Goal: Task Accomplishment & Management: Complete application form

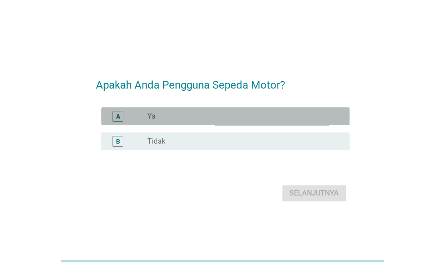
click at [201, 120] on div "radio_button_unchecked Ya" at bounding box center [241, 116] width 188 height 9
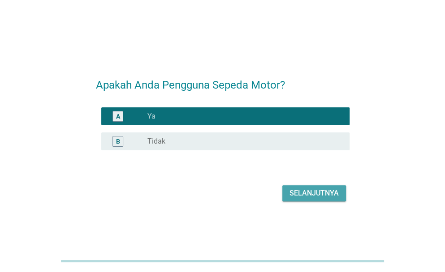
click at [300, 190] on div "Selanjutnya" at bounding box center [313, 193] width 49 height 11
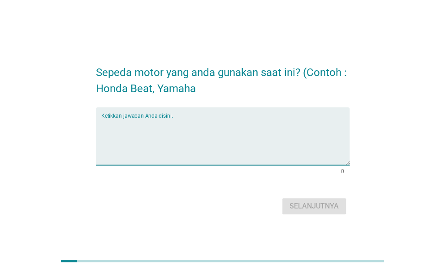
click at [248, 140] on textarea "Ketikkan jawaban Anda disini." at bounding box center [225, 141] width 248 height 47
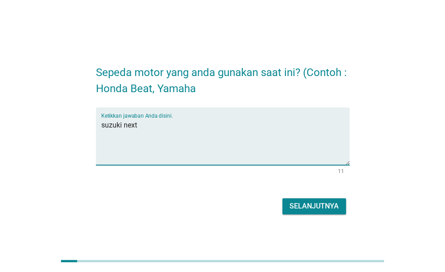
type textarea "suzuki next"
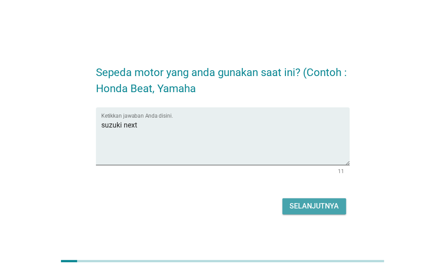
click at [312, 203] on div "Selanjutnya" at bounding box center [313, 206] width 49 height 11
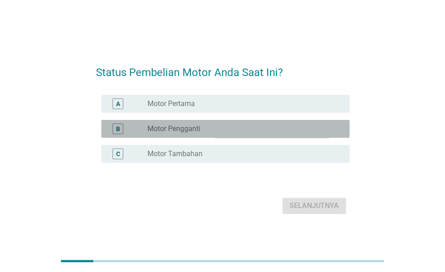
click at [236, 130] on div "radio_button_unchecked Motor Pengganti" at bounding box center [241, 128] width 188 height 9
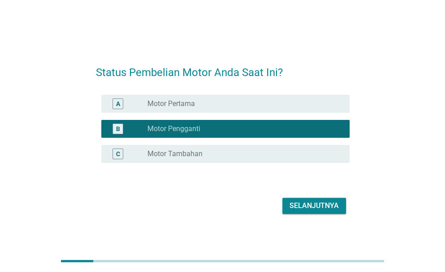
click at [292, 205] on div "Selanjutnya" at bounding box center [313, 206] width 49 height 11
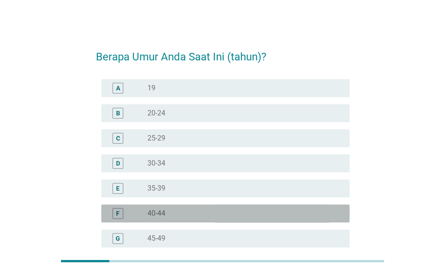
click at [280, 218] on div "radio_button_unchecked 40-44" at bounding box center [244, 213] width 195 height 11
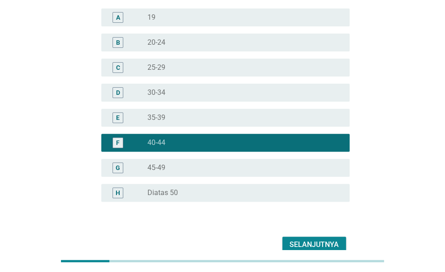
scroll to position [116, 0]
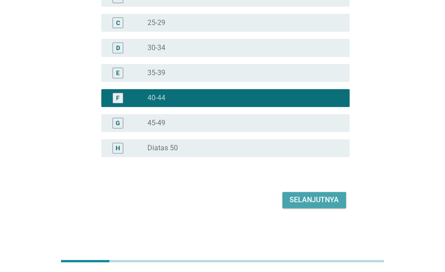
click at [314, 201] on div "Selanjutnya" at bounding box center [313, 200] width 49 height 11
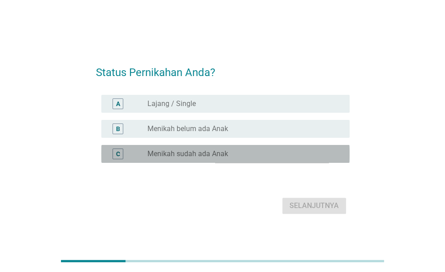
click at [238, 158] on div "radio_button_unchecked Menikah sudah ada Anak" at bounding box center [241, 154] width 188 height 9
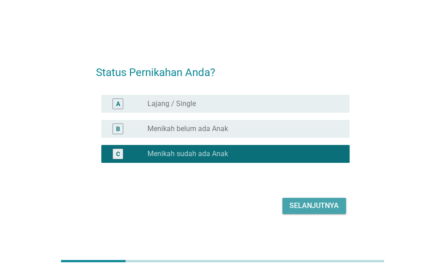
click at [294, 205] on div "Selanjutnya" at bounding box center [313, 206] width 49 height 11
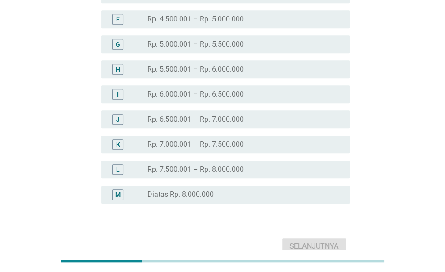
scroll to position [196, 0]
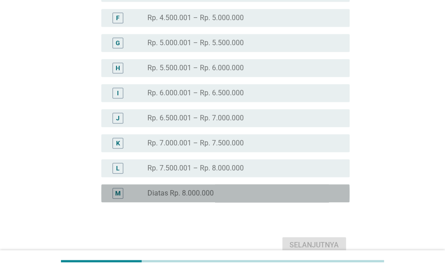
click at [308, 191] on div "radio_button_unchecked Diatas Rp. 8.000.000" at bounding box center [241, 193] width 188 height 9
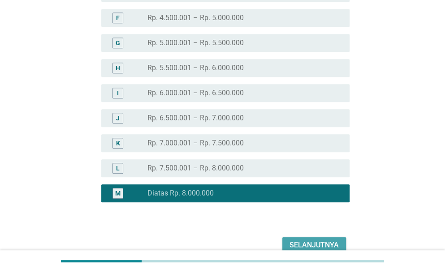
click at [318, 249] on div "Selanjutnya" at bounding box center [313, 245] width 49 height 11
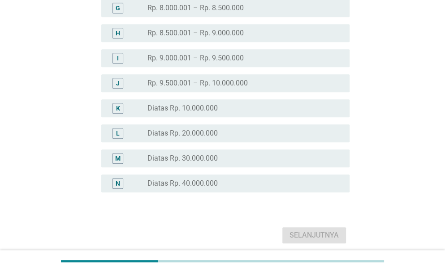
scroll to position [232, 0]
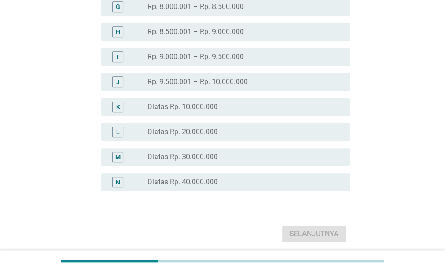
click at [286, 116] on div "K radio_button_unchecked Diatas Rp. 10.000.000" at bounding box center [222, 106] width 253 height 25
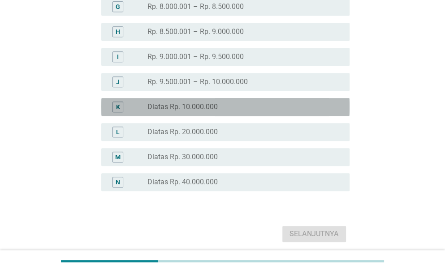
click at [284, 108] on div "radio_button_unchecked Diatas Rp. 10.000.000" at bounding box center [241, 107] width 188 height 9
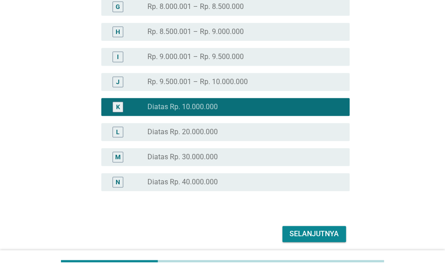
click at [333, 234] on div "Selanjutnya" at bounding box center [313, 234] width 49 height 11
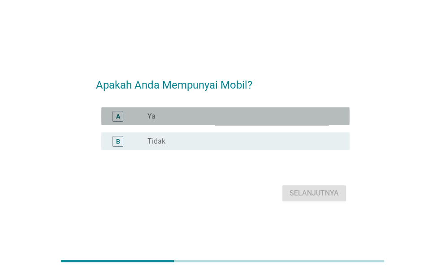
click at [274, 119] on div "radio_button_unchecked Ya" at bounding box center [241, 116] width 188 height 9
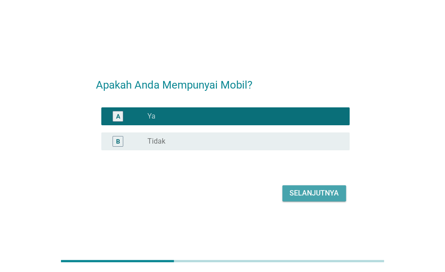
click at [313, 189] on div "Selanjutnya" at bounding box center [313, 193] width 49 height 11
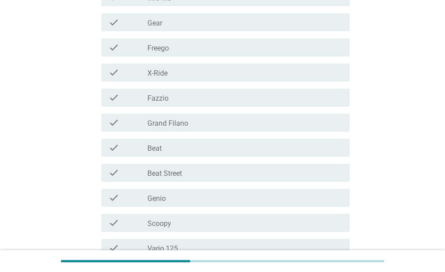
scroll to position [132, 0]
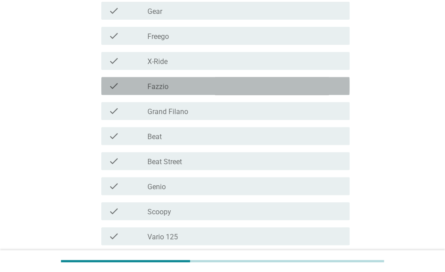
click at [227, 87] on div "check_box_outline_blank Fazzio" at bounding box center [244, 86] width 195 height 11
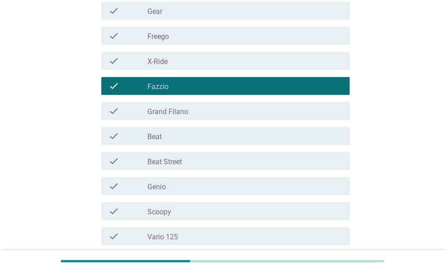
click at [234, 108] on div "check_box_outline_blank Grand Filano" at bounding box center [244, 111] width 195 height 11
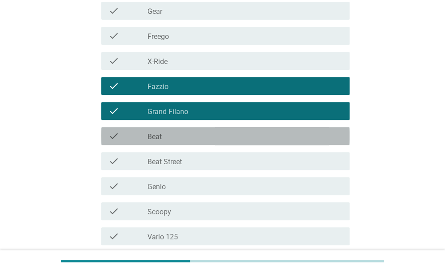
click at [238, 138] on div "check_box_outline_blank Beat" at bounding box center [244, 136] width 195 height 11
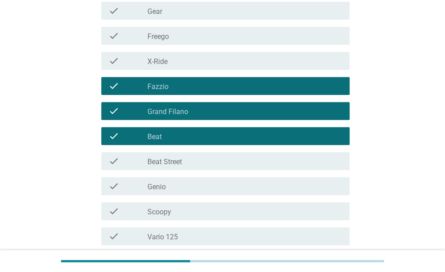
scroll to position [209, 0]
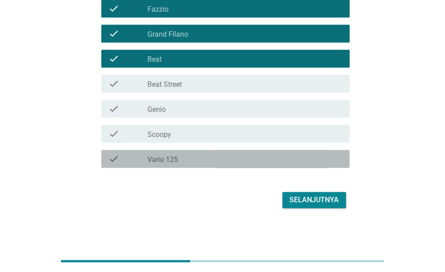
click at [273, 160] on div "check_box_outline_blank Vario 125" at bounding box center [244, 159] width 195 height 11
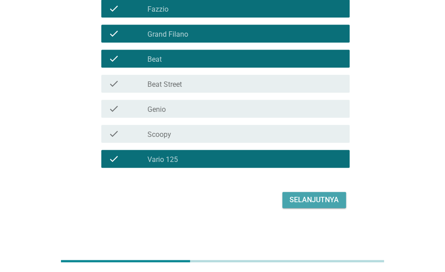
click at [312, 198] on div "Selanjutnya" at bounding box center [313, 200] width 49 height 11
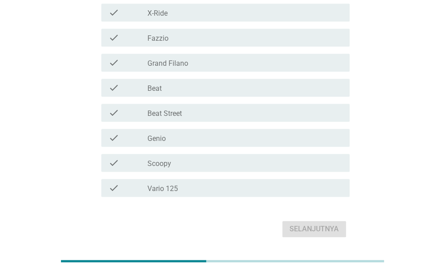
scroll to position [243, 0]
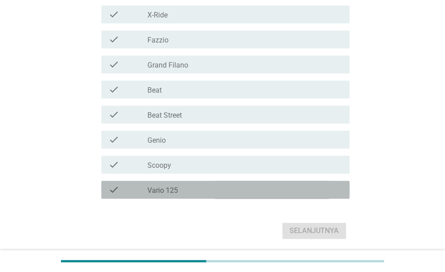
click at [303, 195] on div "check check_box_outline_blank Vario 125" at bounding box center [225, 190] width 248 height 18
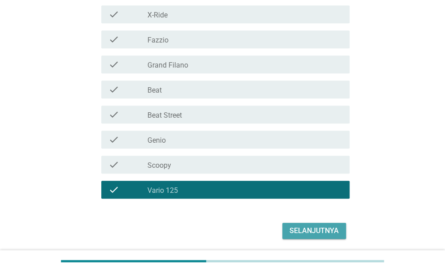
click at [313, 231] on div "Selanjutnya" at bounding box center [313, 231] width 49 height 11
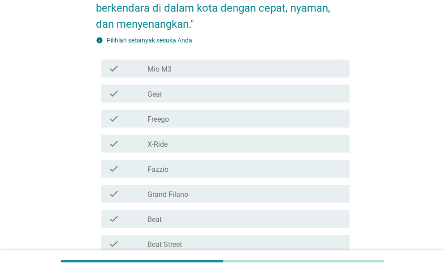
scroll to position [168, 0]
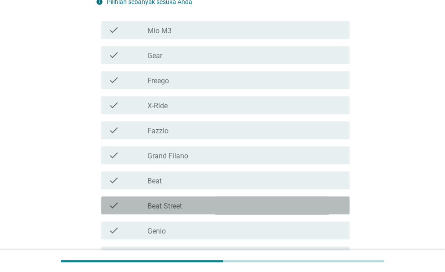
click at [256, 206] on div "check_box_outline_blank Beat Street" at bounding box center [244, 205] width 195 height 11
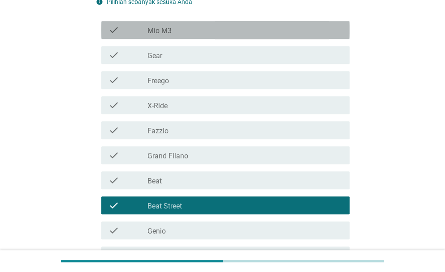
click at [275, 22] on div "check check_box_outline_blank Mio M3" at bounding box center [225, 30] width 248 height 18
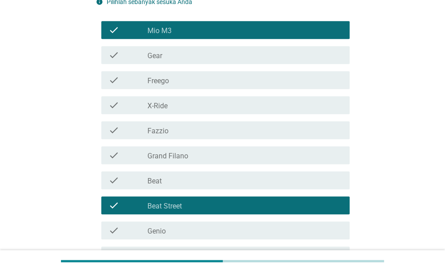
scroll to position [290, 0]
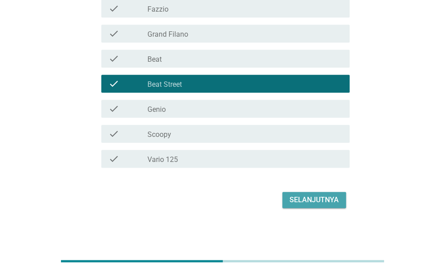
click at [333, 202] on div "Selanjutnya" at bounding box center [313, 200] width 49 height 11
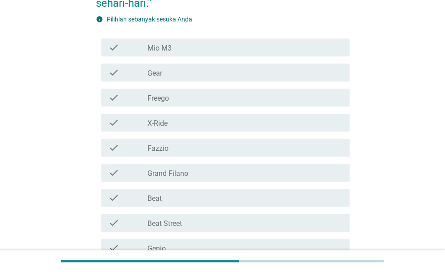
scroll to position [225, 0]
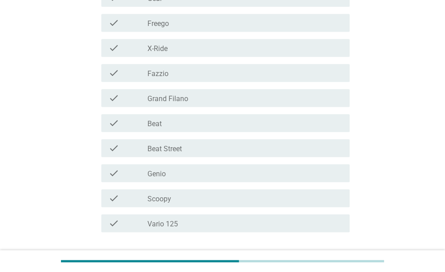
click at [259, 228] on div "check_box_outline_blank Vario 125" at bounding box center [244, 223] width 195 height 11
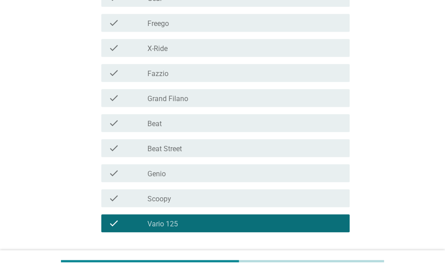
scroll to position [290, 0]
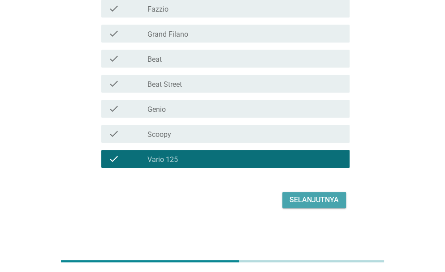
click at [312, 200] on div "Selanjutnya" at bounding box center [313, 200] width 49 height 11
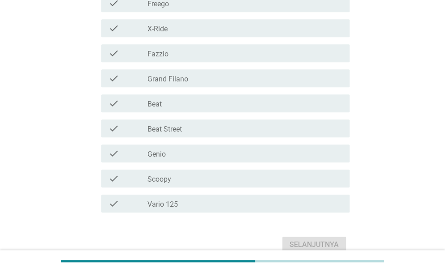
scroll to position [231, 0]
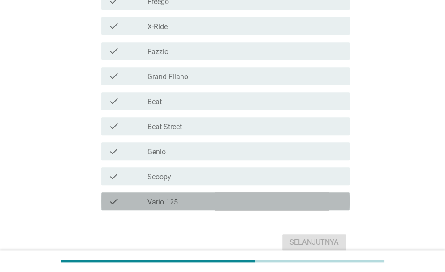
click at [306, 200] on div "check_box_outline_blank Vario 125" at bounding box center [244, 201] width 195 height 11
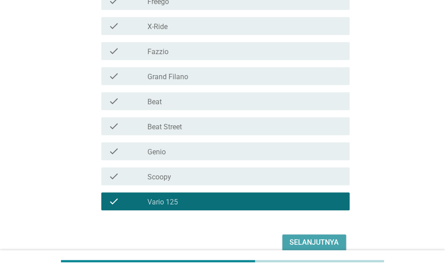
click at [315, 239] on div "Selanjutnya" at bounding box center [313, 242] width 49 height 11
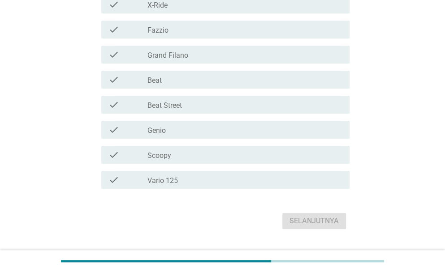
scroll to position [253, 0]
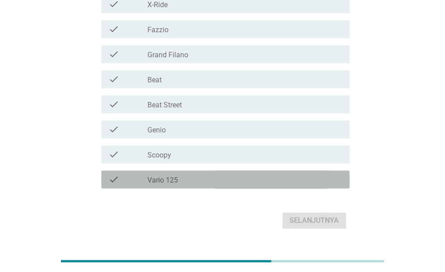
click at [250, 177] on div "check_box_outline_blank Vario 125" at bounding box center [244, 179] width 195 height 11
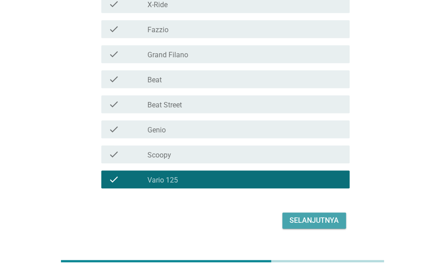
click at [305, 218] on div "Selanjutnya" at bounding box center [313, 220] width 49 height 11
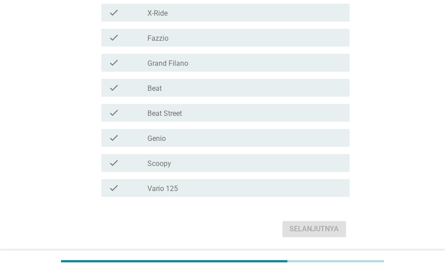
scroll to position [290, 0]
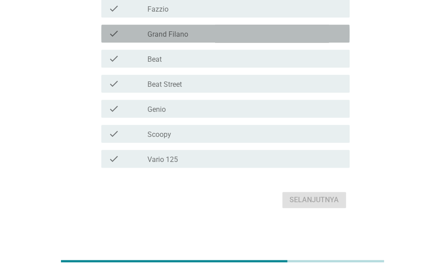
click at [210, 33] on div "check_box_outline_blank Grand Filano" at bounding box center [244, 33] width 195 height 11
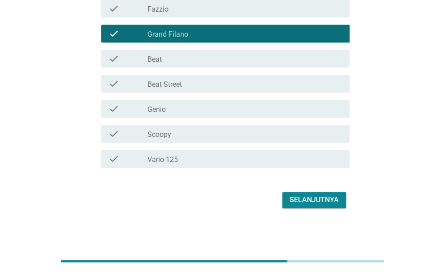
click at [223, 160] on div "check_box_outline_blank Vario 125" at bounding box center [244, 159] width 195 height 11
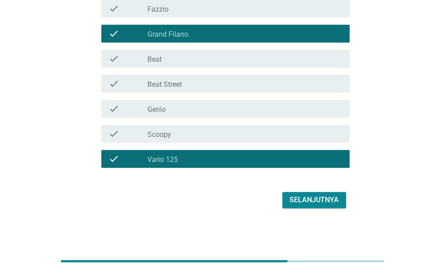
click at [296, 197] on div "Selanjutnya" at bounding box center [313, 200] width 49 height 11
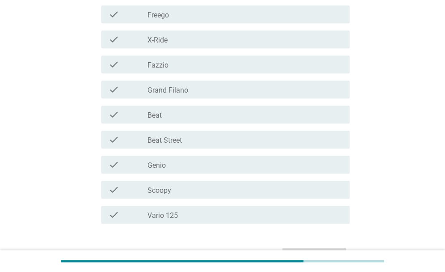
scroll to position [220, 0]
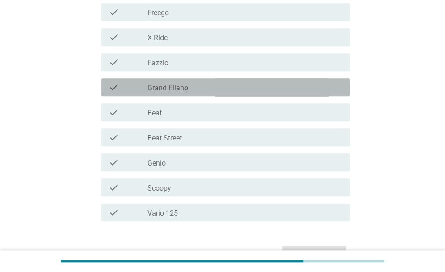
click at [257, 85] on div "check_box_outline_blank Grand Filano" at bounding box center [244, 87] width 195 height 11
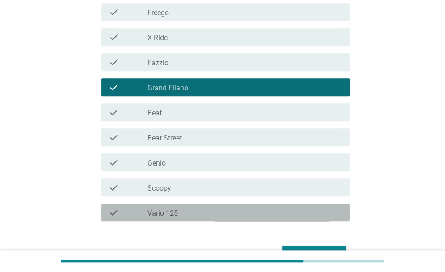
click at [277, 210] on div "check_box_outline_blank Vario 125" at bounding box center [244, 212] width 195 height 11
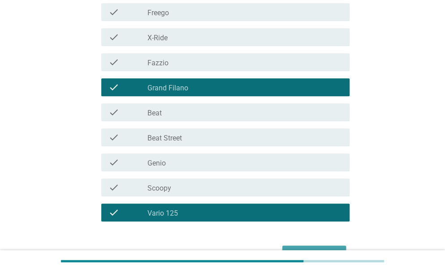
click at [305, 249] on div "Selanjutnya" at bounding box center [313, 254] width 49 height 11
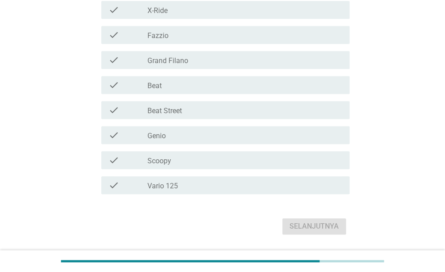
scroll to position [280, 0]
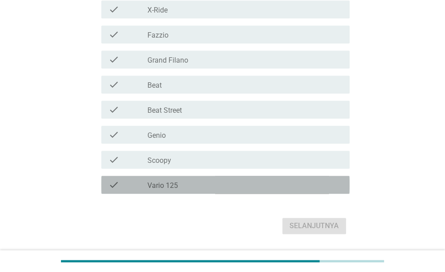
click at [246, 180] on div "check_box_outline_blank Vario 125" at bounding box center [244, 185] width 195 height 11
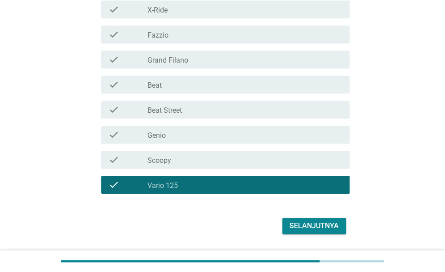
click at [244, 62] on div "check_box_outline_blank Grand Filano" at bounding box center [244, 59] width 195 height 11
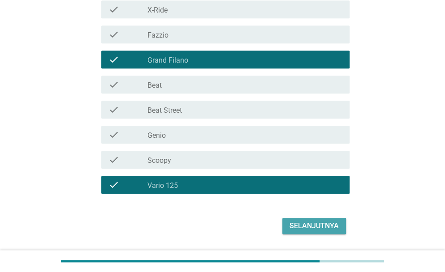
click at [320, 232] on button "Selanjutnya" at bounding box center [314, 226] width 64 height 16
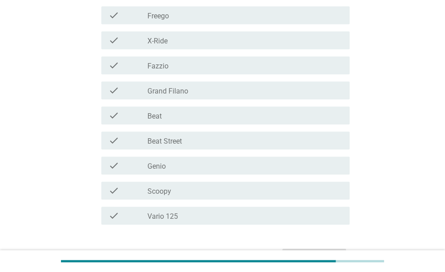
scroll to position [250, 0]
click at [296, 214] on div "check_box_outline_blank Vario 125" at bounding box center [244, 214] width 195 height 11
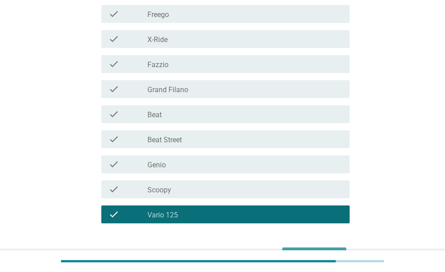
click at [319, 249] on button "Selanjutnya" at bounding box center [314, 256] width 64 height 16
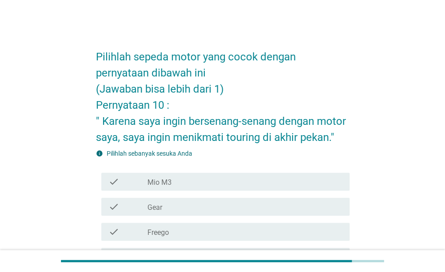
scroll to position [274, 0]
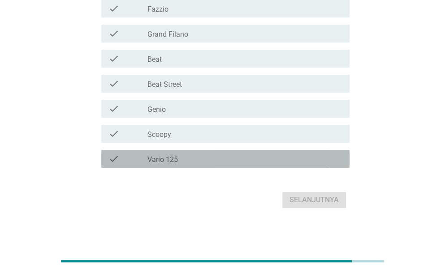
click at [308, 166] on div "check check_box_outline_blank Vario 125" at bounding box center [225, 159] width 248 height 18
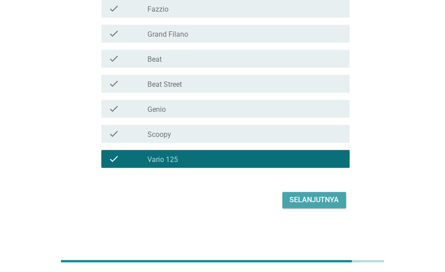
click at [321, 201] on div "Selanjutnya" at bounding box center [313, 200] width 49 height 11
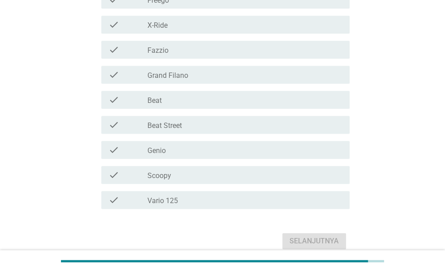
scroll to position [223, 0]
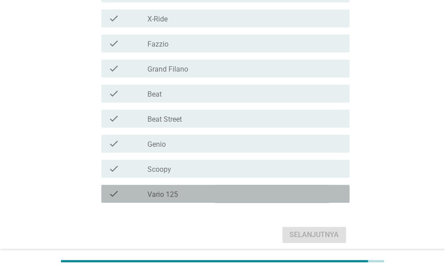
click at [331, 192] on div "check_box_outline_blank Vario 125" at bounding box center [244, 194] width 195 height 11
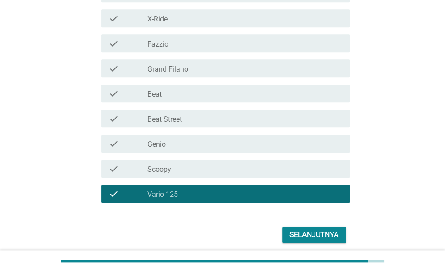
click at [327, 168] on div "check_box_outline_blank Scoopy" at bounding box center [244, 168] width 195 height 11
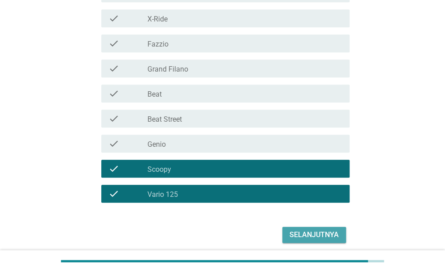
click at [337, 233] on div "Selanjutnya" at bounding box center [313, 235] width 49 height 11
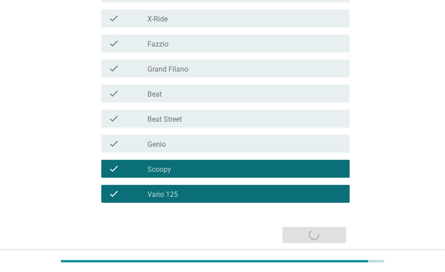
scroll to position [0, 0]
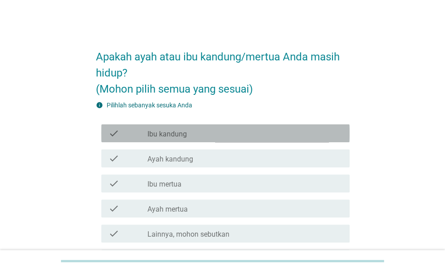
click at [244, 138] on div "check_box_outline_blank Ibu kandung" at bounding box center [244, 133] width 195 height 11
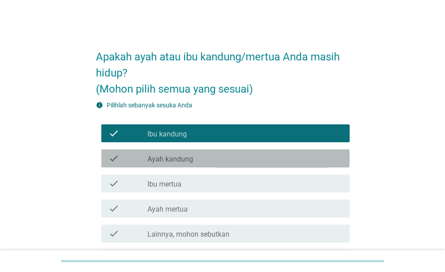
click at [249, 161] on div "check_box_outline_blank Ayah kandung" at bounding box center [244, 158] width 195 height 11
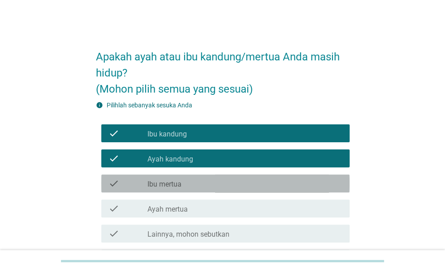
click at [252, 184] on div "check_box_outline_blank Ibu mertua" at bounding box center [244, 183] width 195 height 11
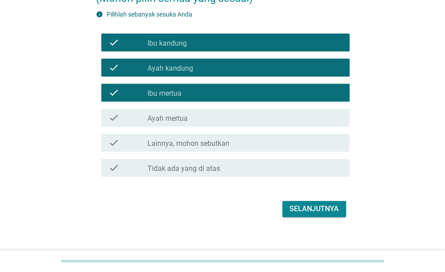
scroll to position [100, 0]
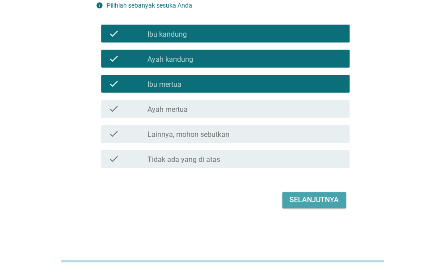
click at [321, 203] on div "Selanjutnya" at bounding box center [313, 200] width 49 height 11
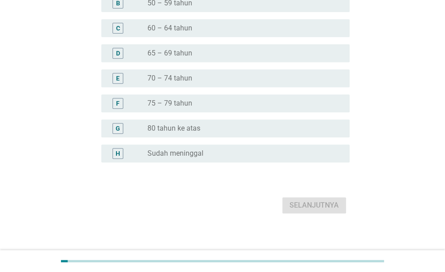
scroll to position [111, 0]
click at [275, 129] on div "radio_button_unchecked 80 tahun ke atas" at bounding box center [241, 128] width 188 height 9
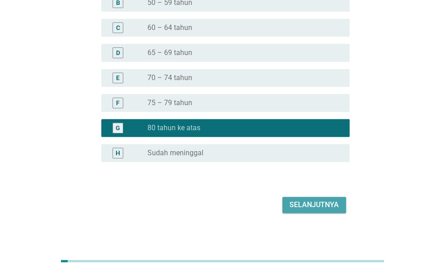
click at [313, 204] on div "Selanjutnya" at bounding box center [313, 205] width 49 height 11
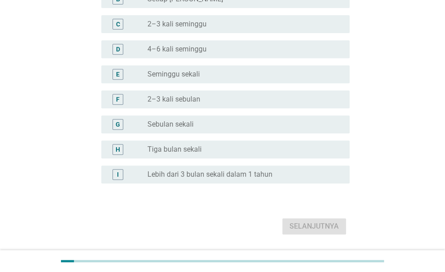
scroll to position [131, 0]
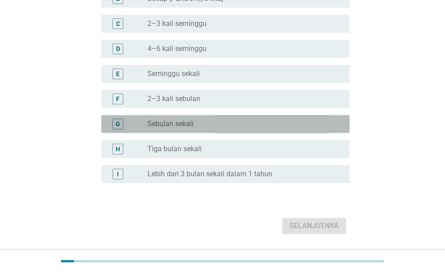
click at [248, 124] on div "radio_button_unchecked Sebulan sekali" at bounding box center [241, 124] width 188 height 9
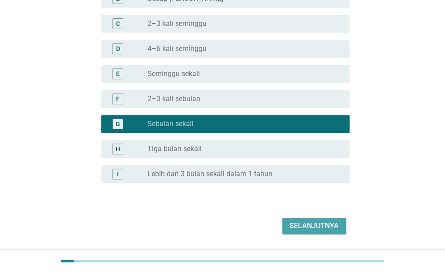
click at [308, 221] on div "Selanjutnya" at bounding box center [313, 226] width 49 height 11
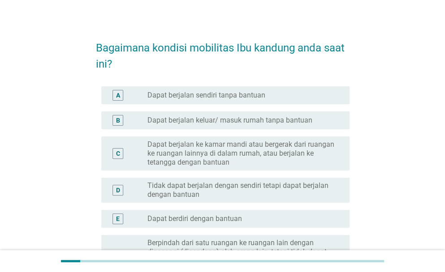
scroll to position [11, 0]
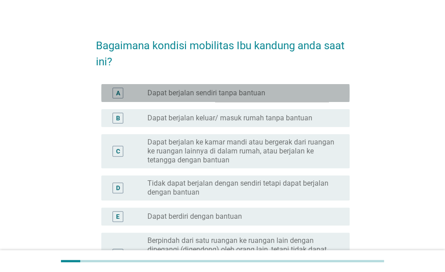
click at [319, 86] on div "A radio_button_unchecked Dapat berjalan sendiri tanpa bantuan" at bounding box center [225, 93] width 248 height 18
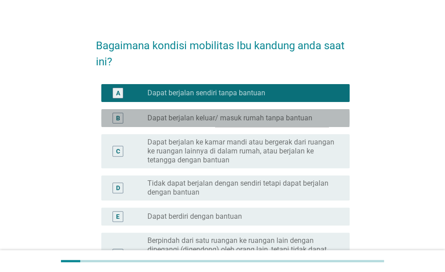
click at [321, 111] on div "B radio_button_unchecked Dapat berjalan keluar/ masuk rumah tanpa bantuan" at bounding box center [225, 118] width 248 height 18
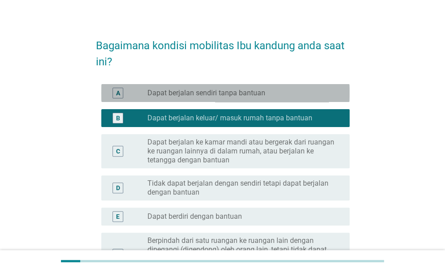
click at [313, 96] on div "radio_button_unchecked Dapat berjalan sendiri tanpa bantuan" at bounding box center [241, 93] width 188 height 9
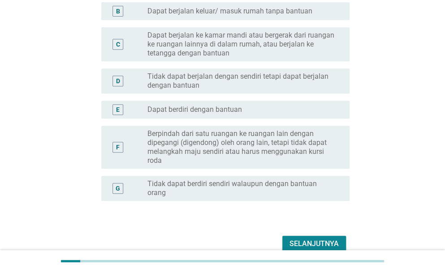
scroll to position [162, 0]
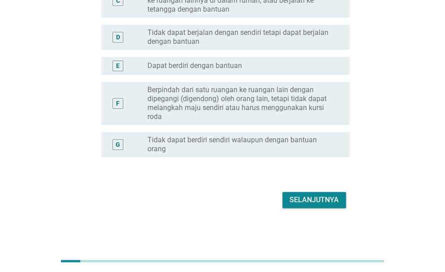
click at [324, 198] on div "Selanjutnya" at bounding box center [313, 200] width 49 height 11
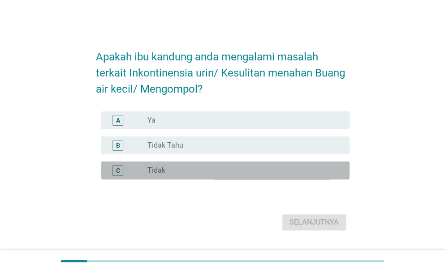
click at [307, 174] on div "radio_button_unchecked Tidak" at bounding box center [241, 170] width 188 height 9
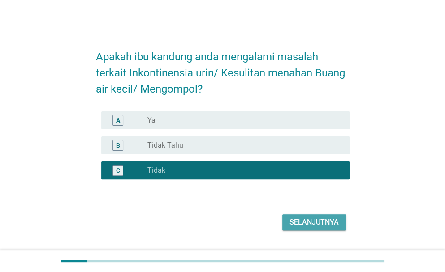
click at [320, 219] on div "Selanjutnya" at bounding box center [313, 222] width 49 height 11
